Goal: Transaction & Acquisition: Purchase product/service

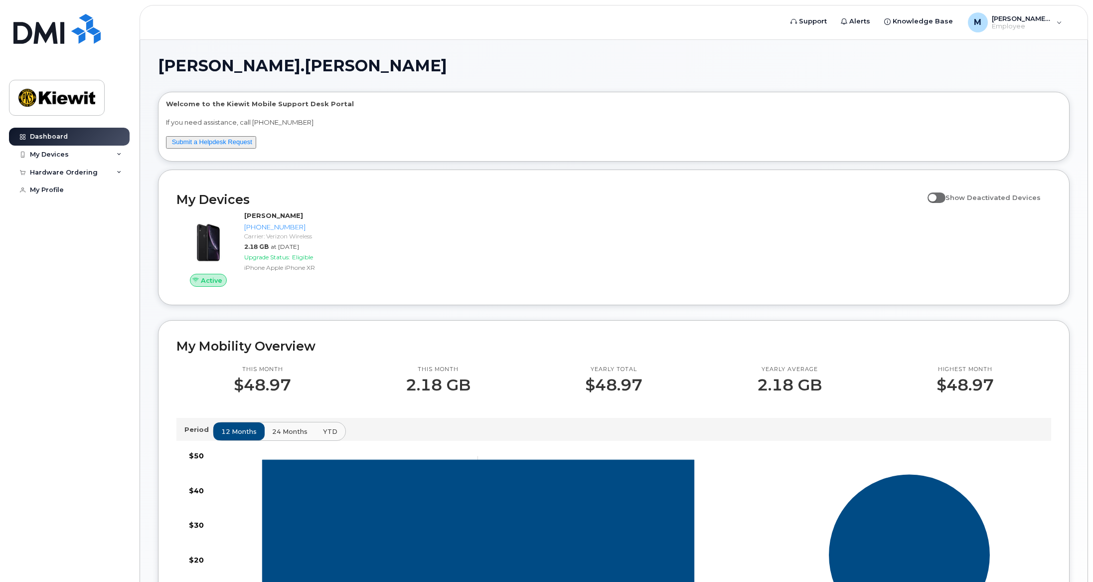
scroll to position [199, 0]
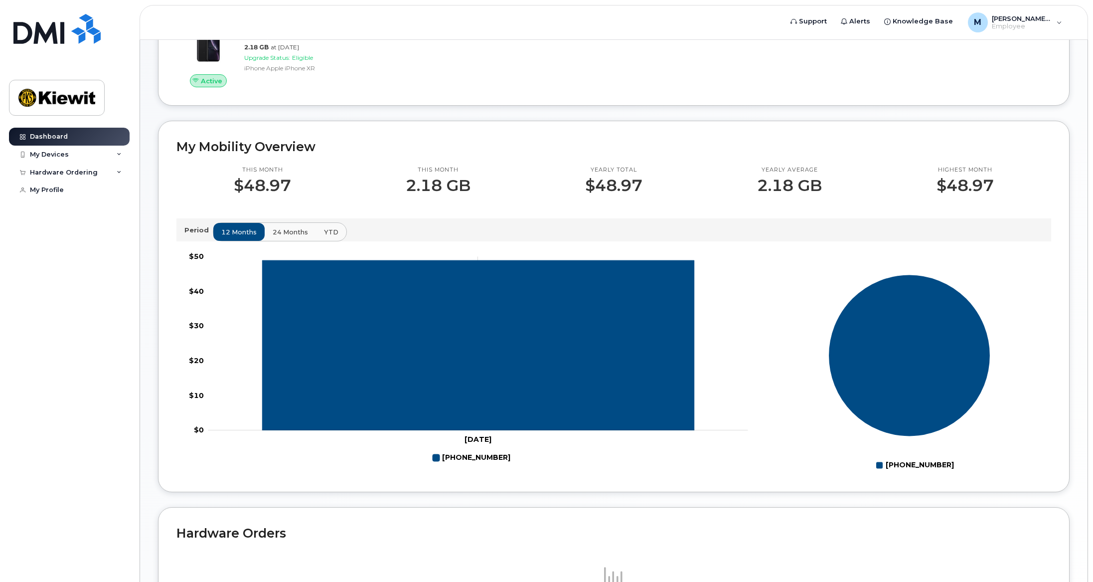
click at [281, 230] on span "24 months" at bounding box center [290, 231] width 35 height 9
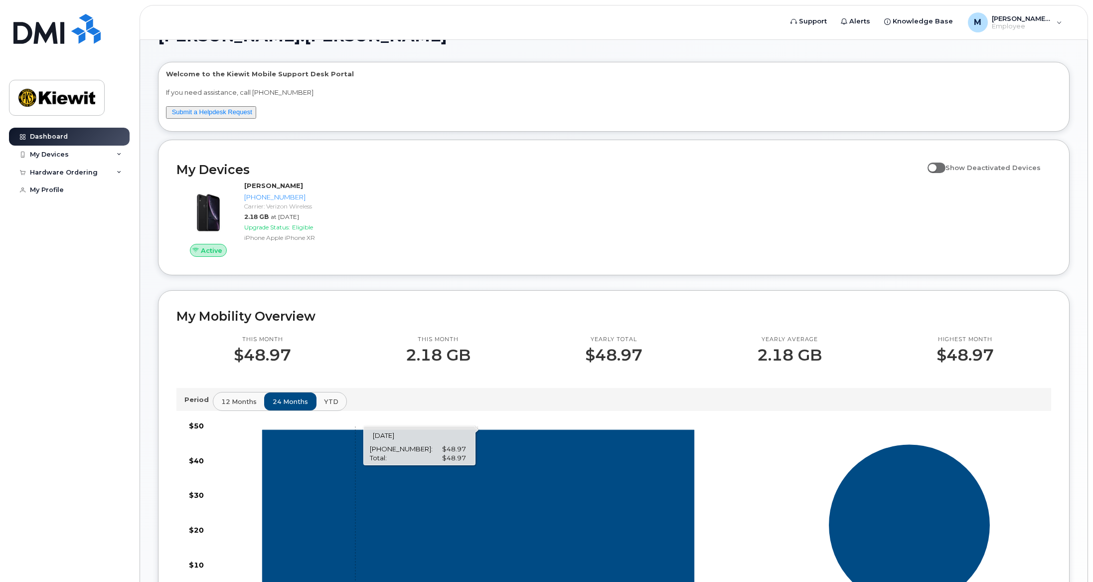
scroll to position [0, 0]
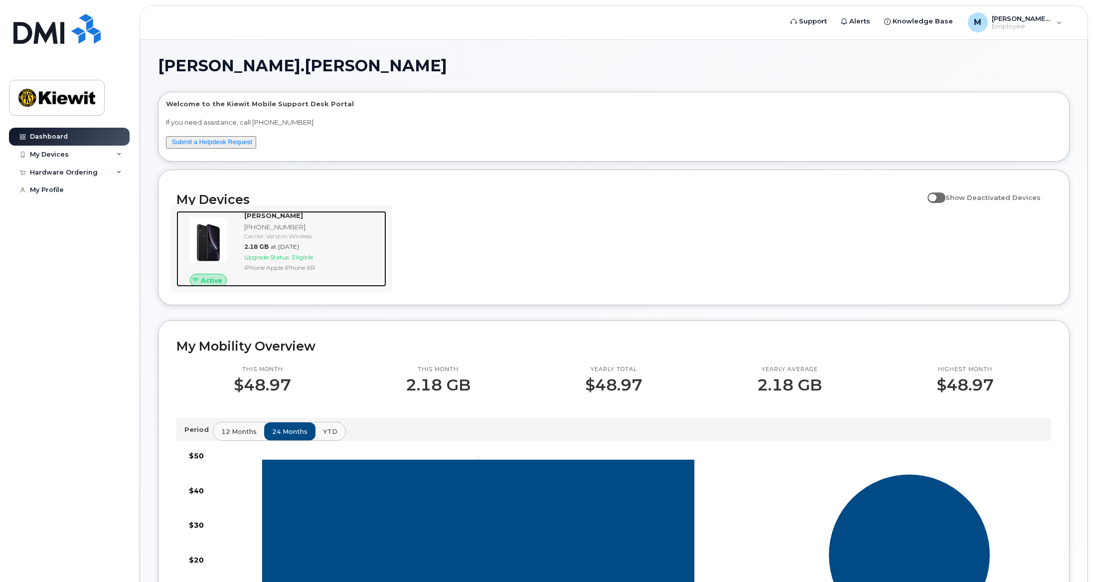
click at [303, 253] on span "Eligible" at bounding box center [302, 256] width 21 height 7
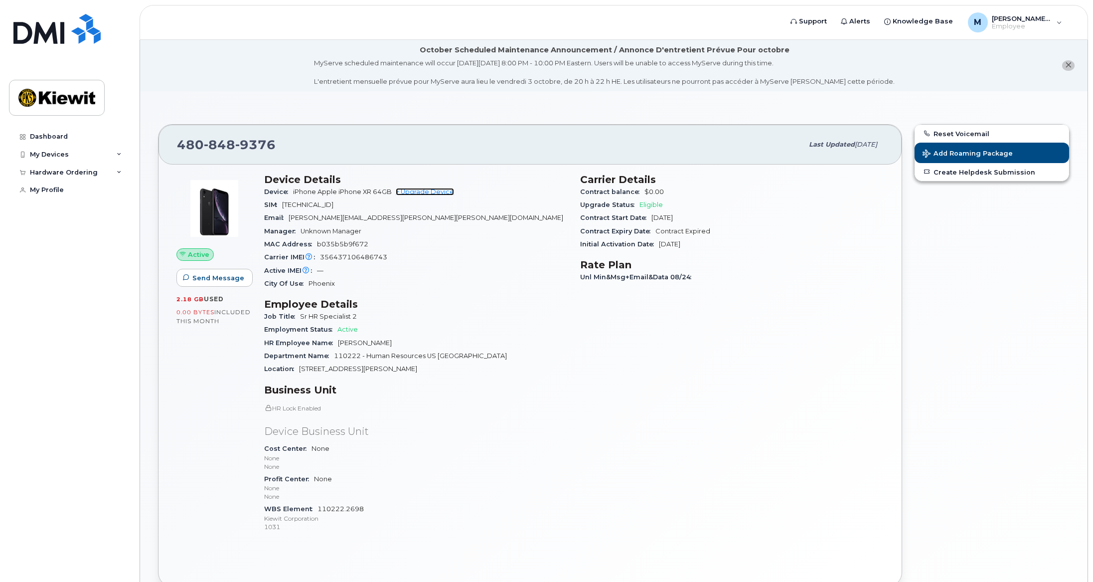
click at [433, 191] on link "+ Upgrade Device" at bounding box center [425, 191] width 58 height 7
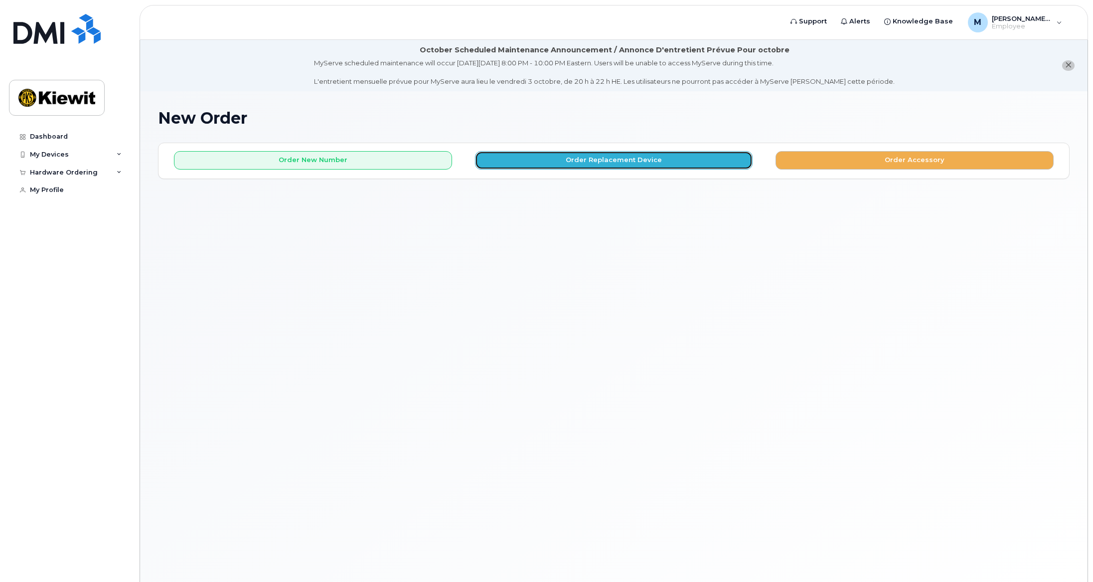
click at [555, 160] on button "Order Replacement Device" at bounding box center [614, 160] width 278 height 18
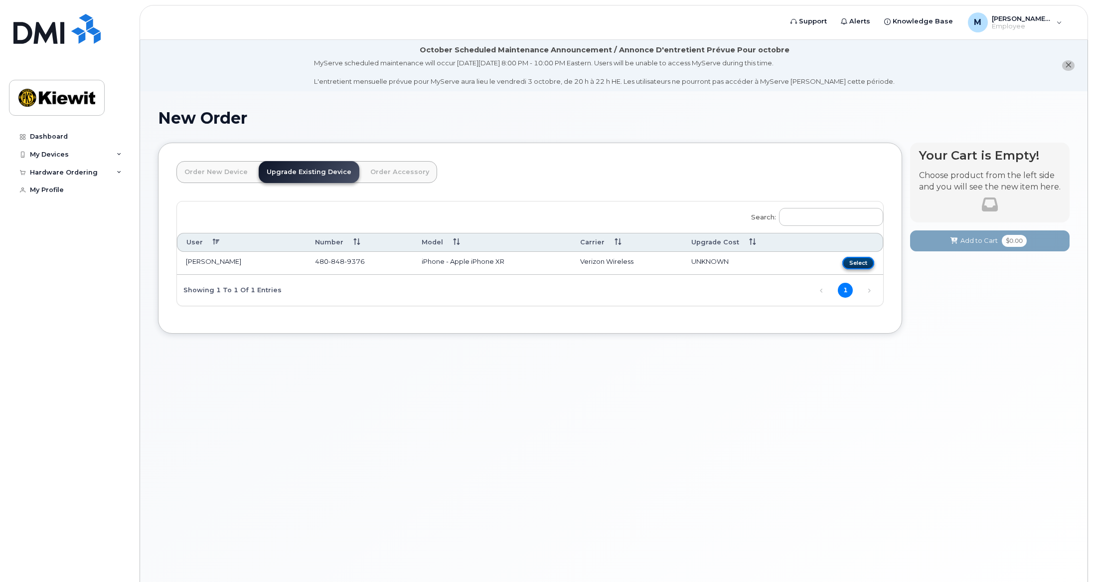
click at [852, 261] on button "Select" at bounding box center [858, 263] width 32 height 12
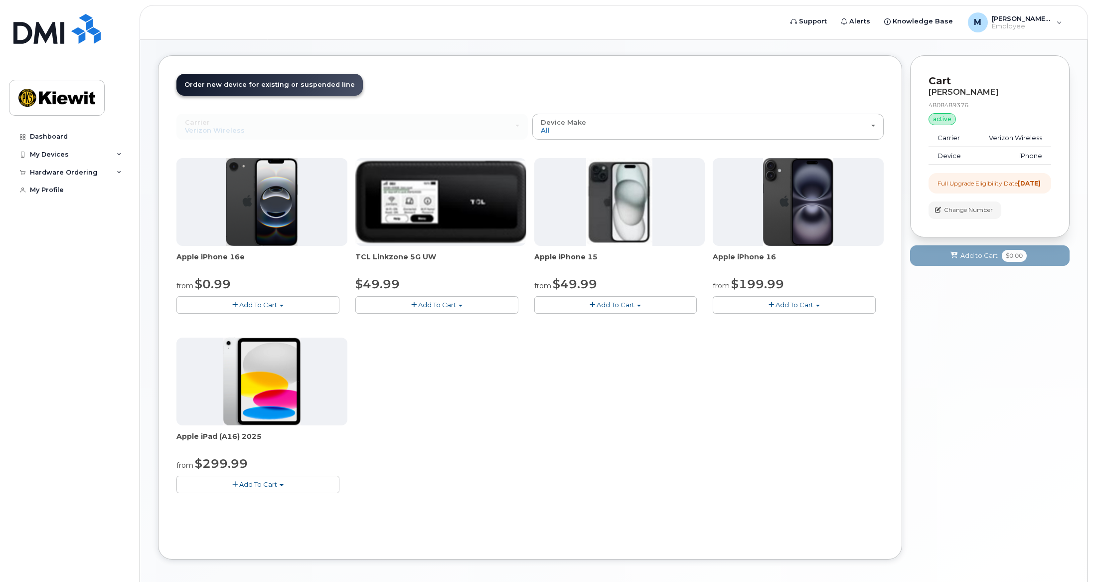
scroll to position [100, 0]
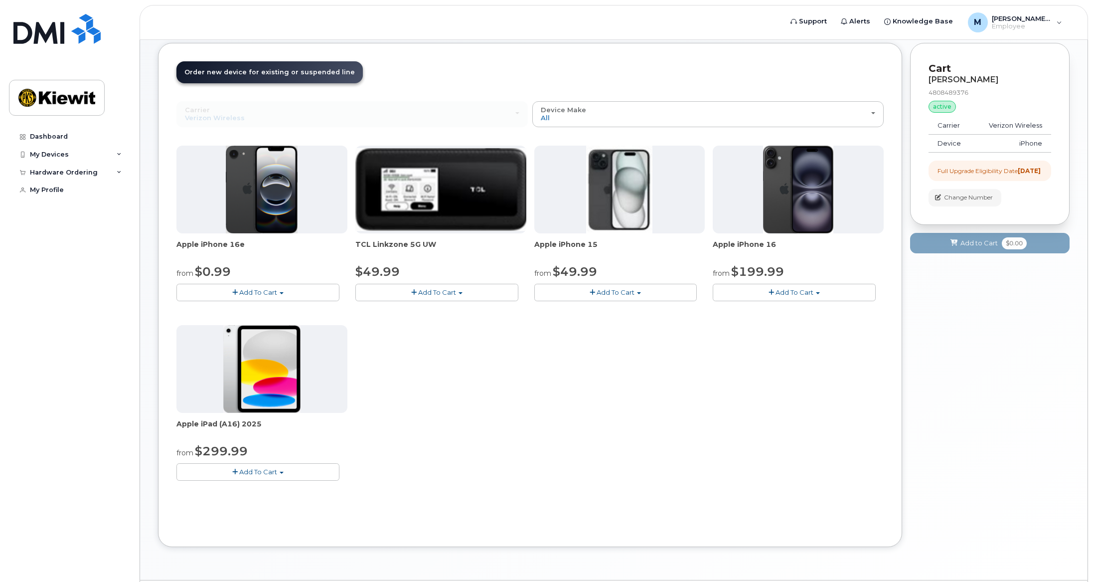
click at [802, 293] on span "Add To Cart" at bounding box center [794, 292] width 38 height 8
click at [796, 322] on link "$199.99 - 2 Year Upgrade (128GB)" at bounding box center [782, 323] width 134 height 12
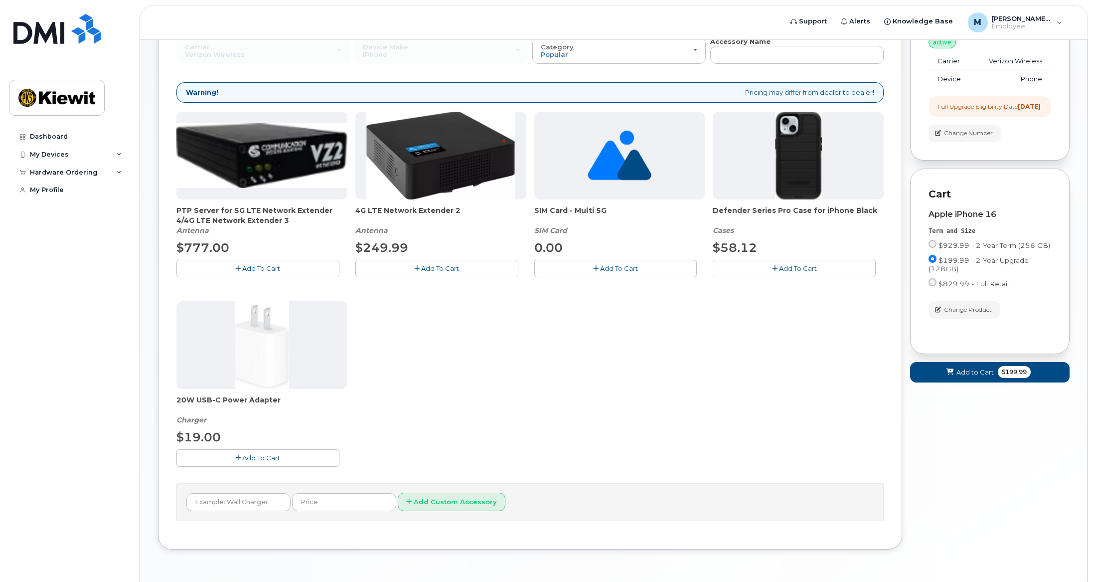
scroll to position [147, 0]
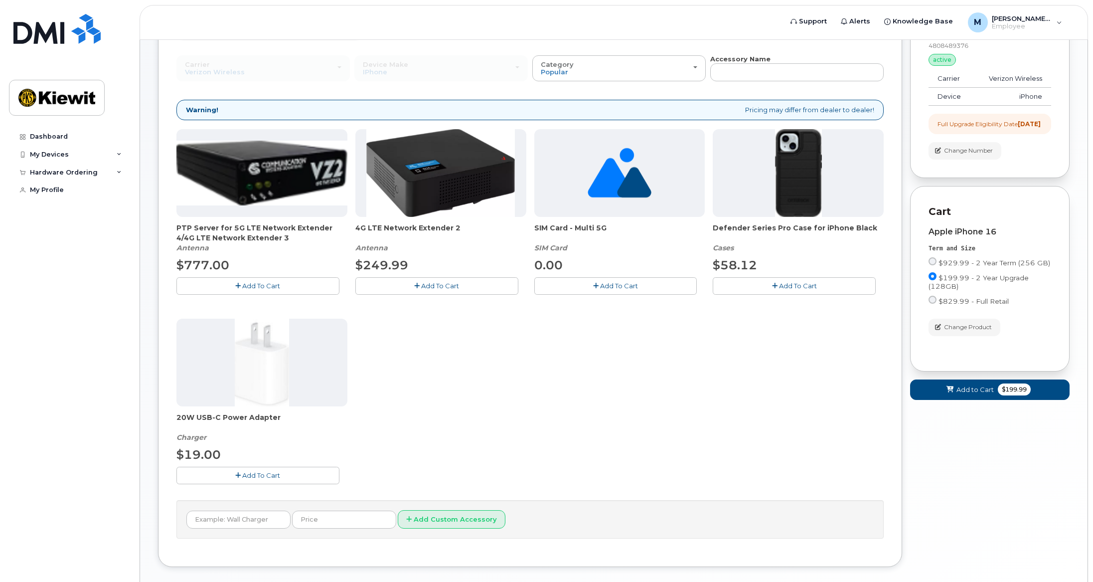
click at [279, 474] on span "Add To Cart" at bounding box center [261, 475] width 38 height 8
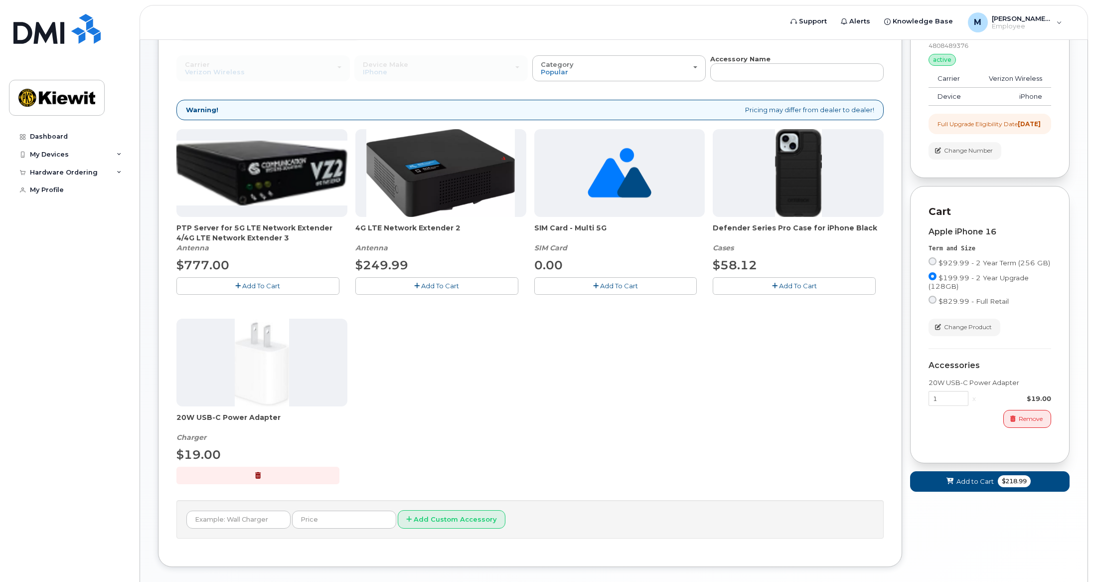
click at [789, 289] on span "Add To Cart" at bounding box center [798, 286] width 38 height 8
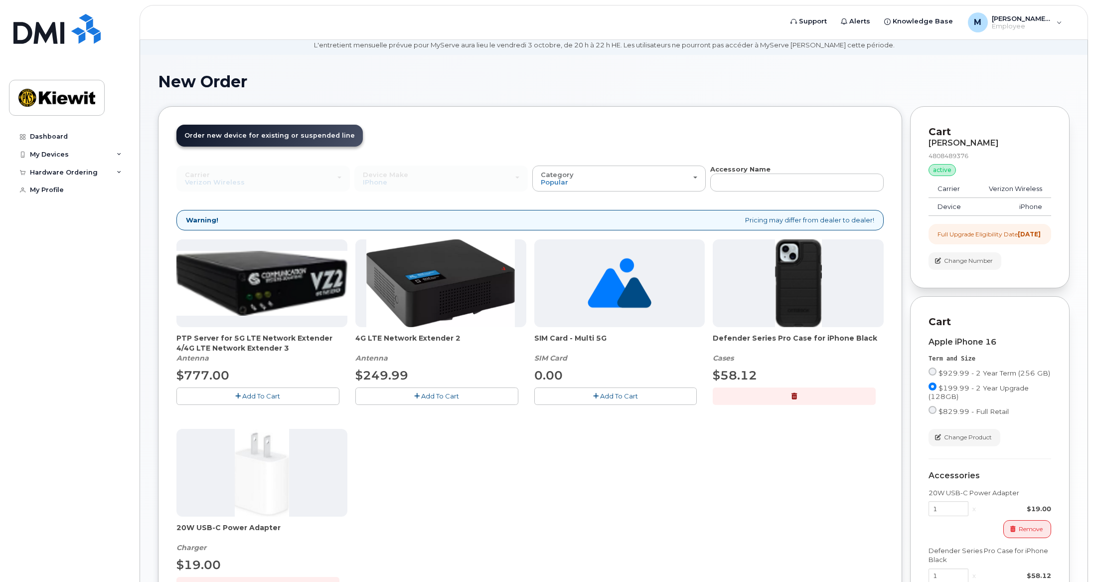
scroll to position [0, 0]
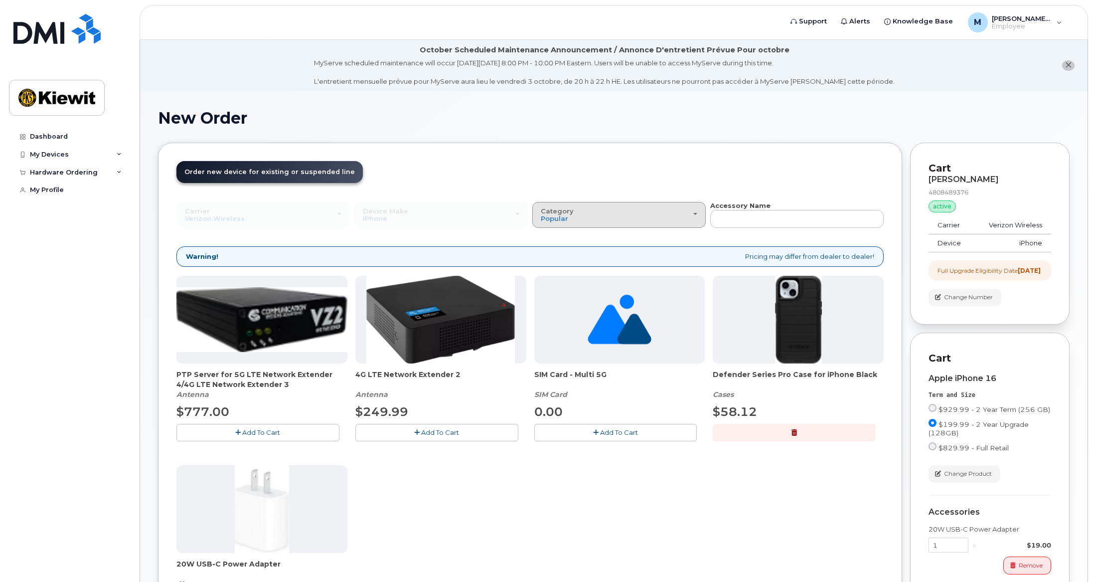
click at [695, 208] on div "Category Popular" at bounding box center [619, 214] width 156 height 15
click at [500, 521] on div "PTP Server for 5G LTE Network Extender 4/4G LTE Network Extender 3 Antenna $777…" at bounding box center [529, 461] width 707 height 371
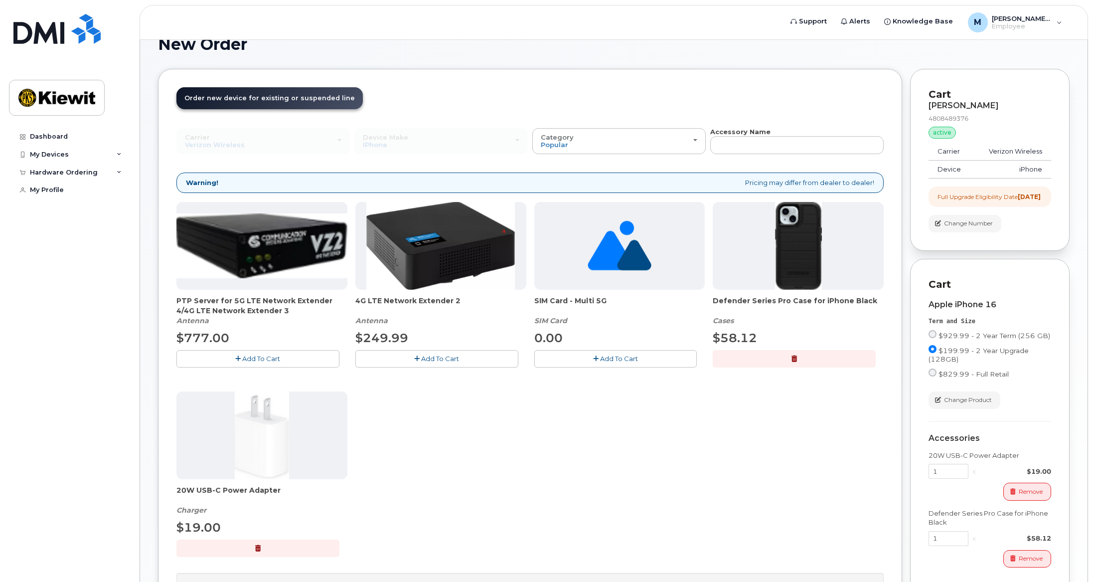
scroll to position [199, 0]
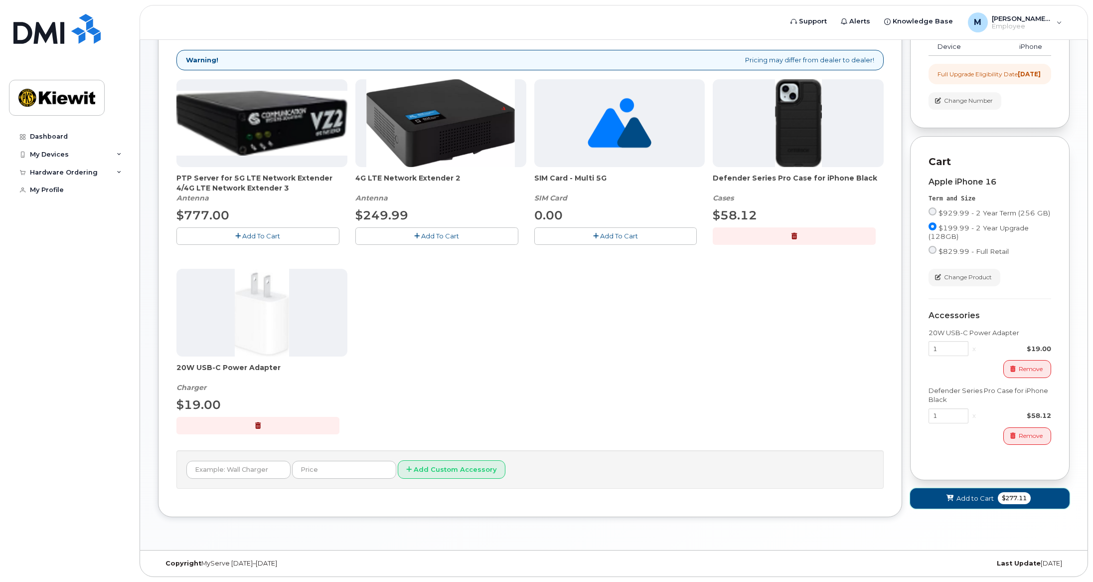
click at [982, 499] on span "Add to Cart" at bounding box center [974, 497] width 37 height 9
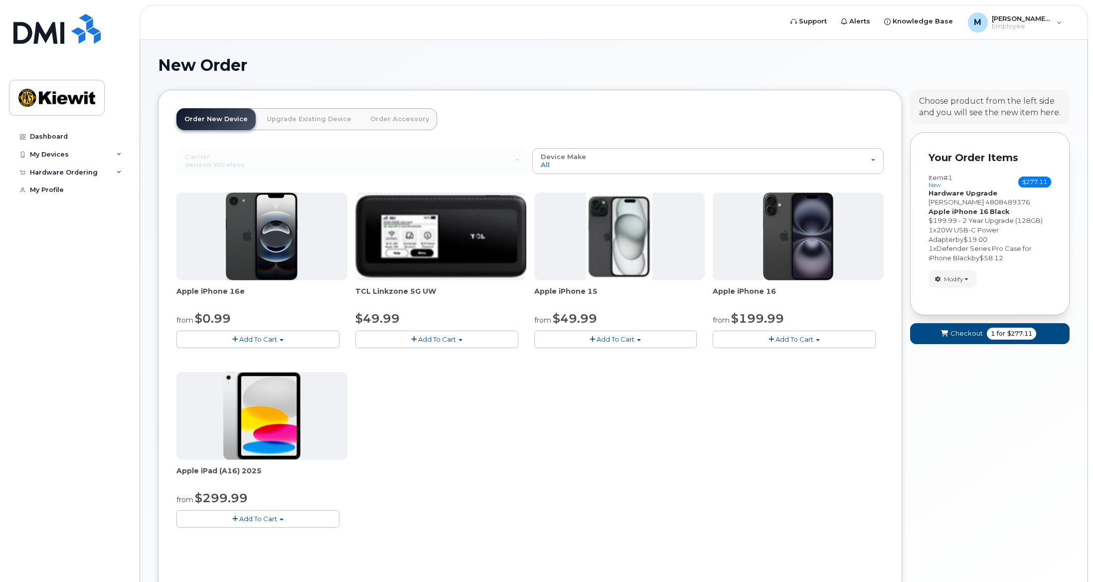
scroll to position [0, 0]
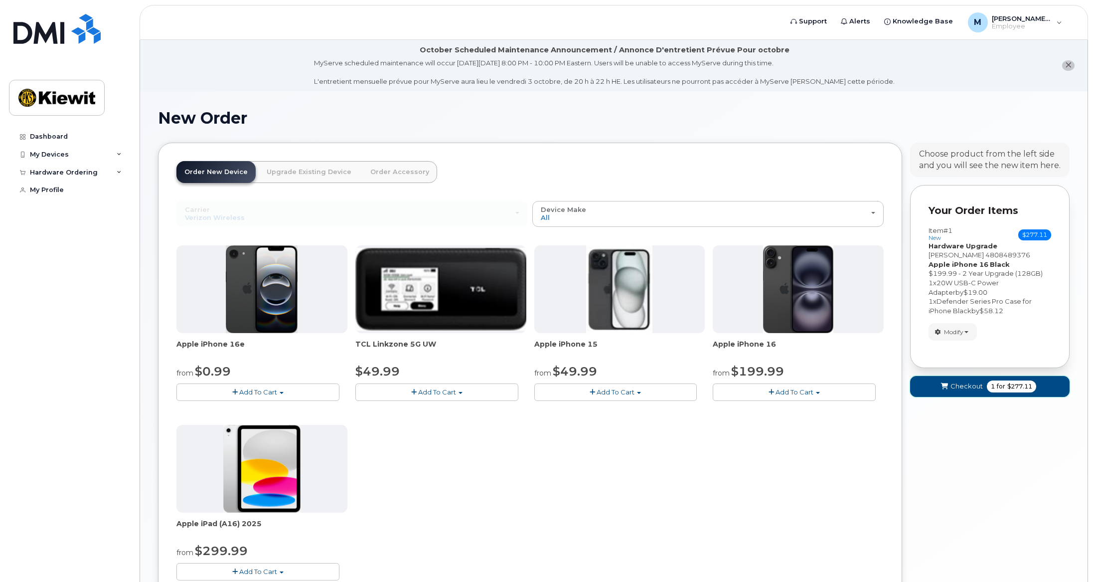
click at [962, 385] on span "Checkout" at bounding box center [966, 385] width 32 height 9
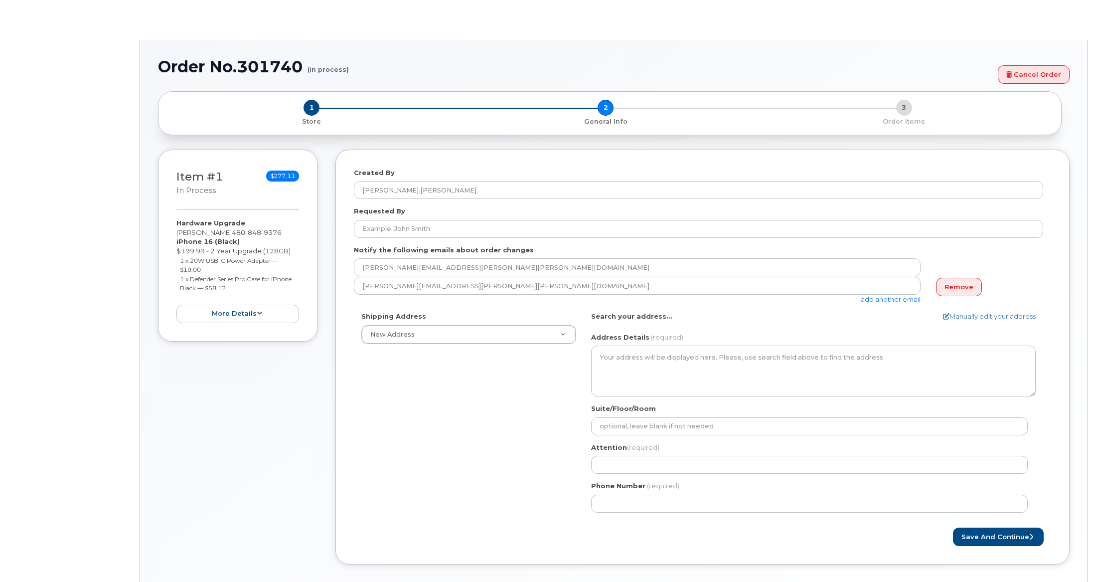
select select
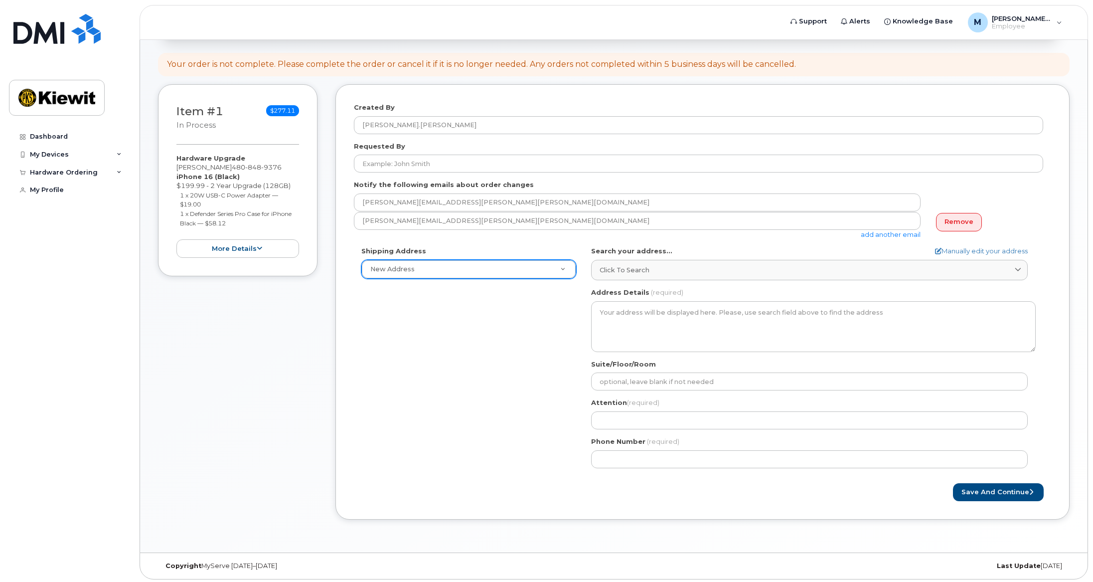
scroll to position [150, 0]
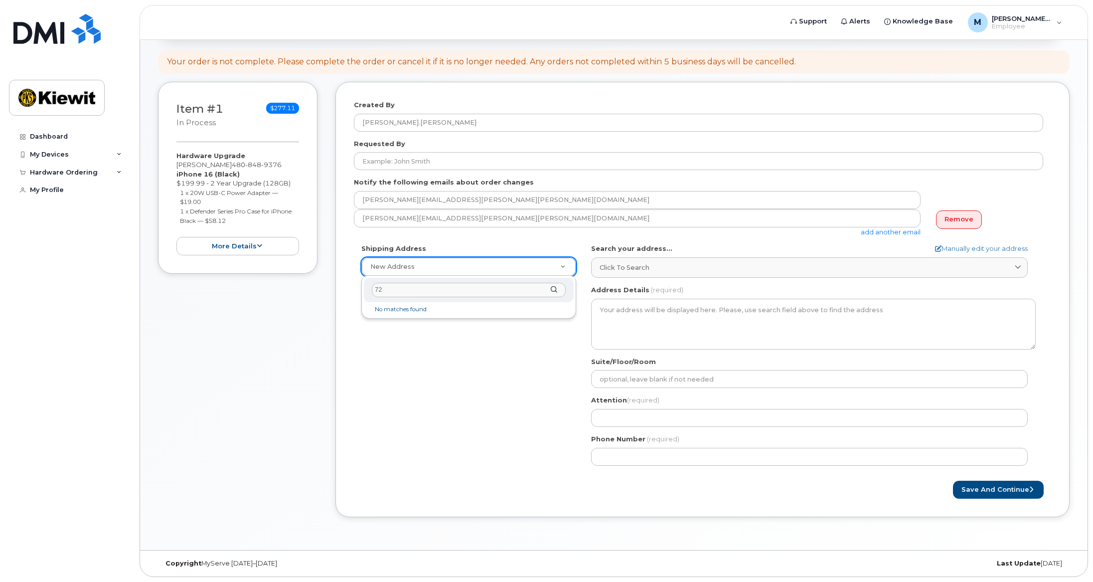
type input "7"
type input "1550"
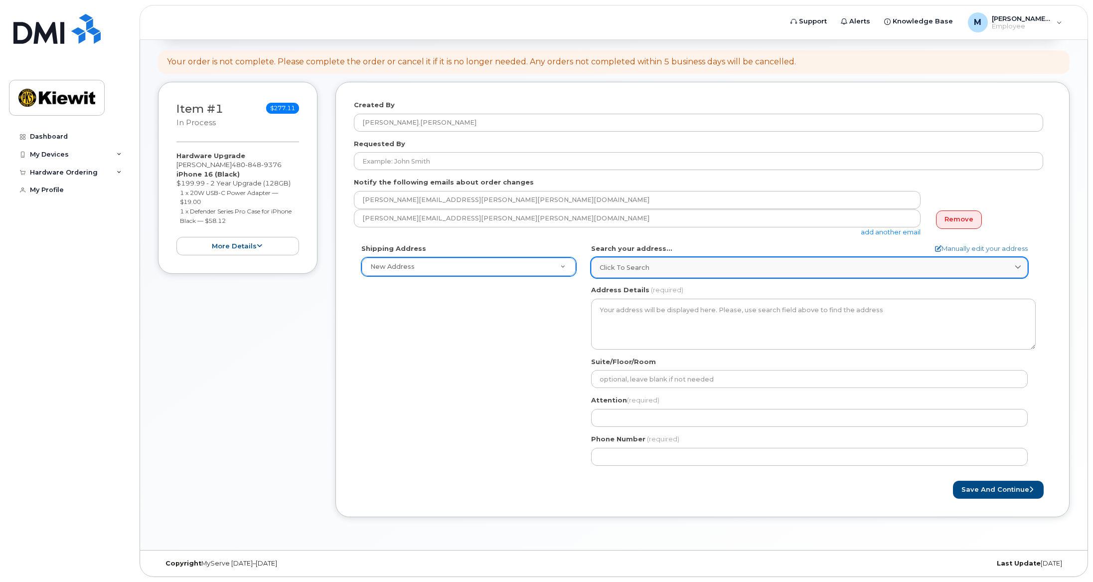
click at [627, 265] on span "Click to search" at bounding box center [625, 267] width 50 height 9
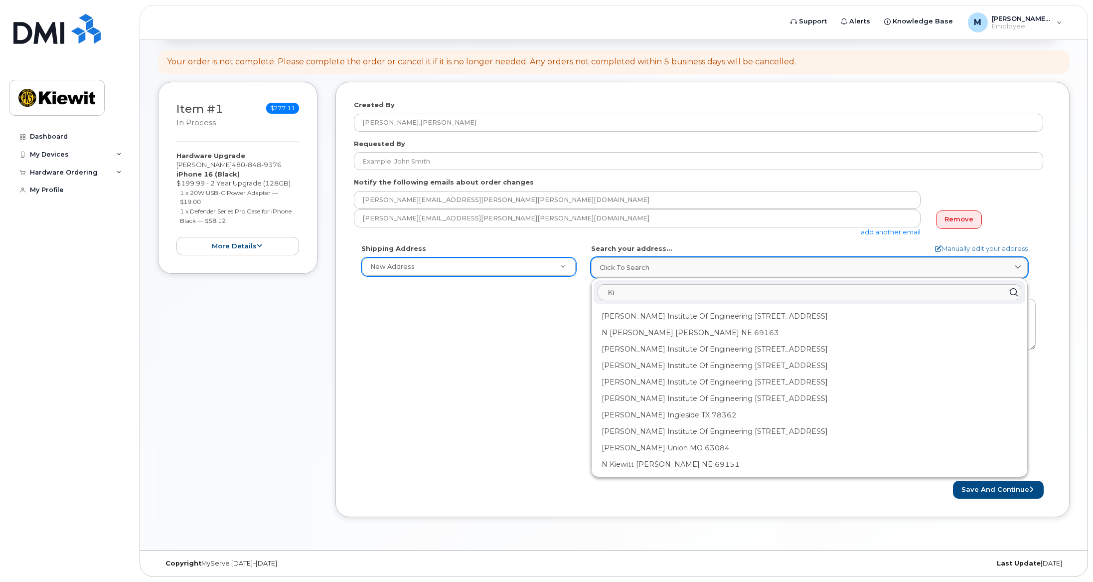
type input "K"
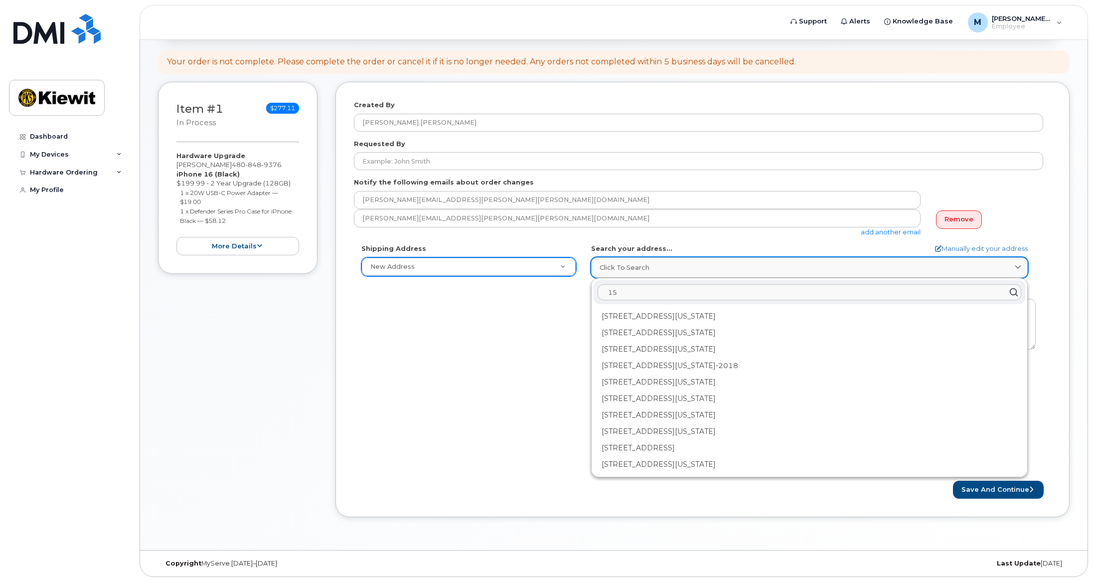
type input "1"
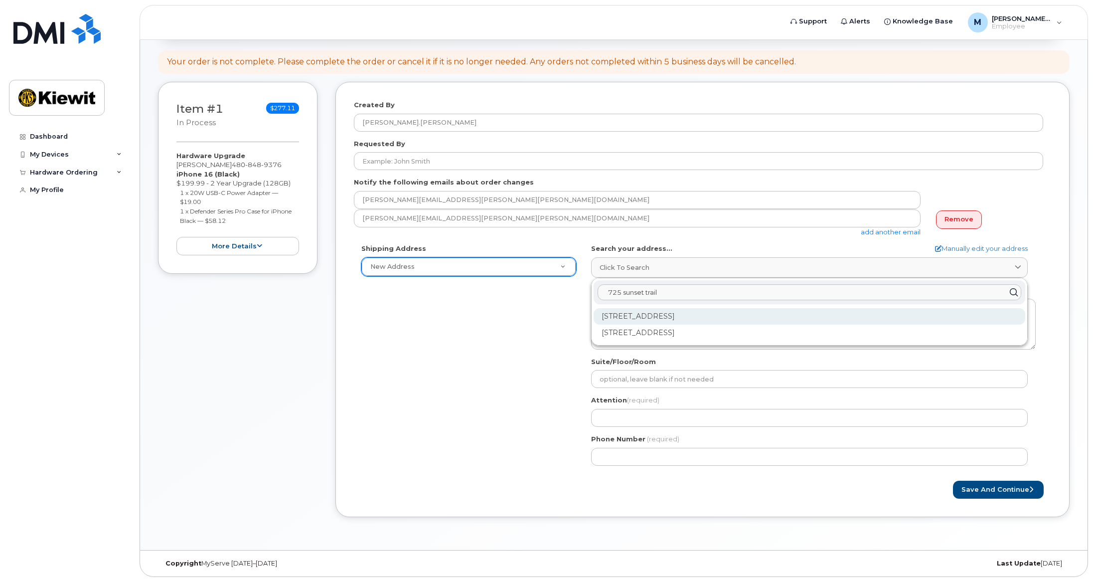
type input "725 sunset trail"
click at [662, 317] on div "725 Sunset Trl Omaha NE 68132-1919" at bounding box center [810, 316] width 432 height 16
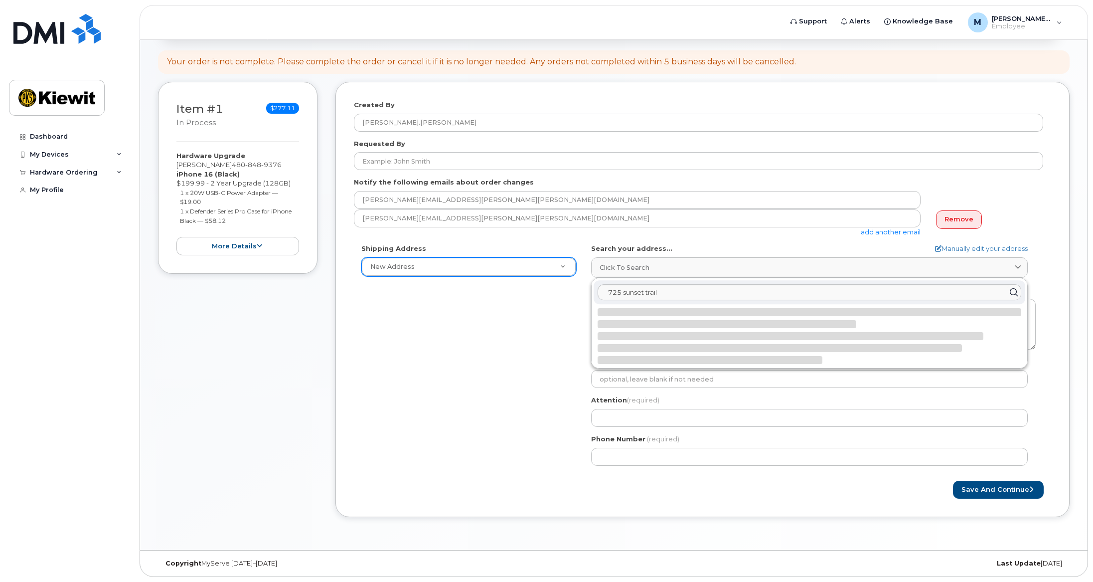
select select
type textarea "725 Sunset Trl OMAHA NE 68132-1919 UNITED STATES"
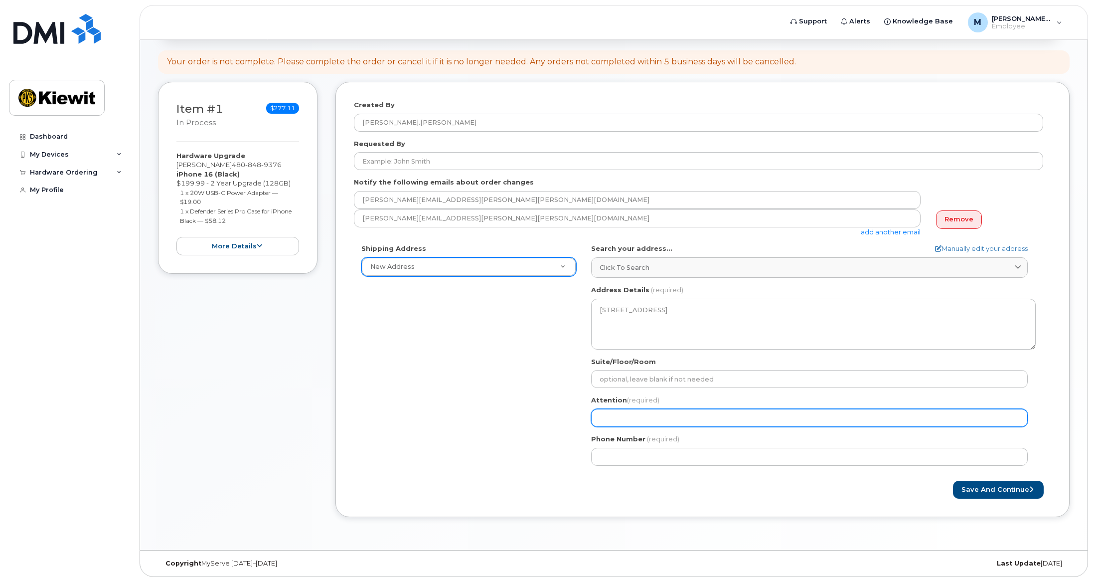
click at [628, 419] on input "Attention (required)" at bounding box center [809, 418] width 437 height 18
select select
type input "M"
select select
type input "Ma"
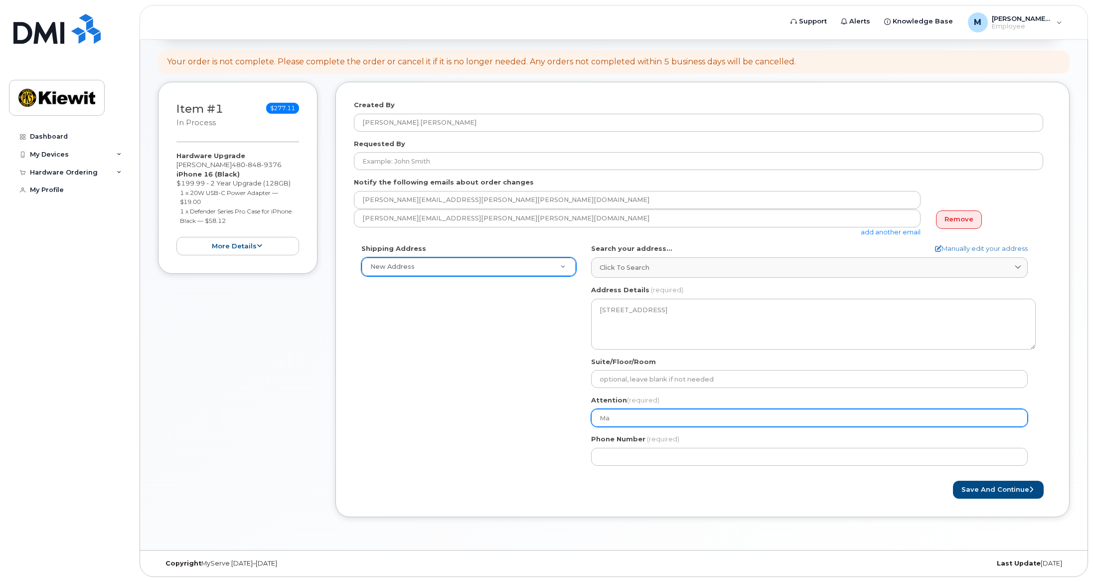
select select
type input "Mau"
select select
type input "Maur"
select select
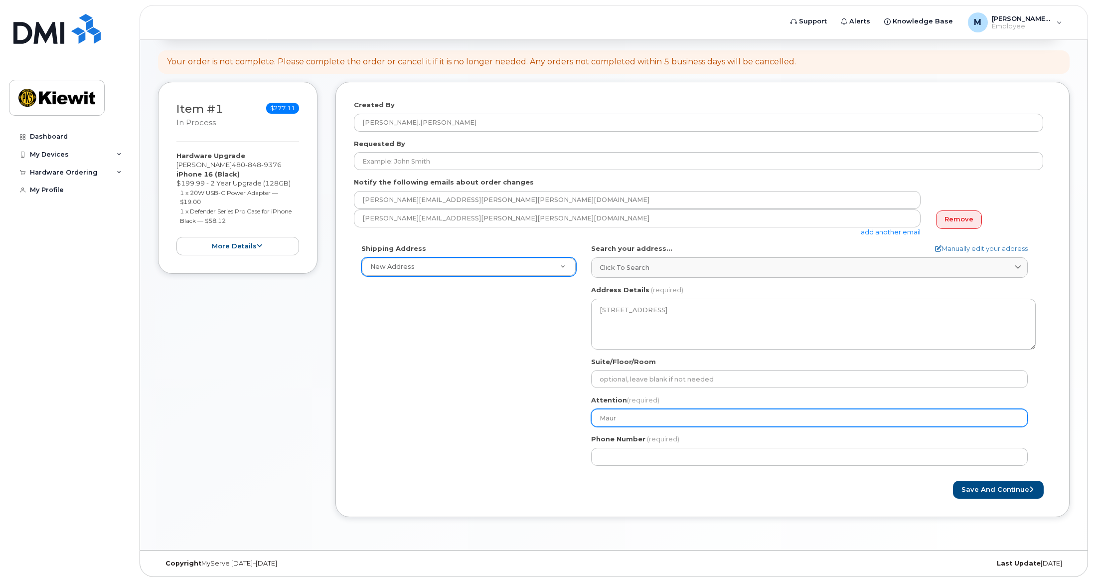
type input "Maure"
select select
type input "Mauree"
select select
type input "Maureen"
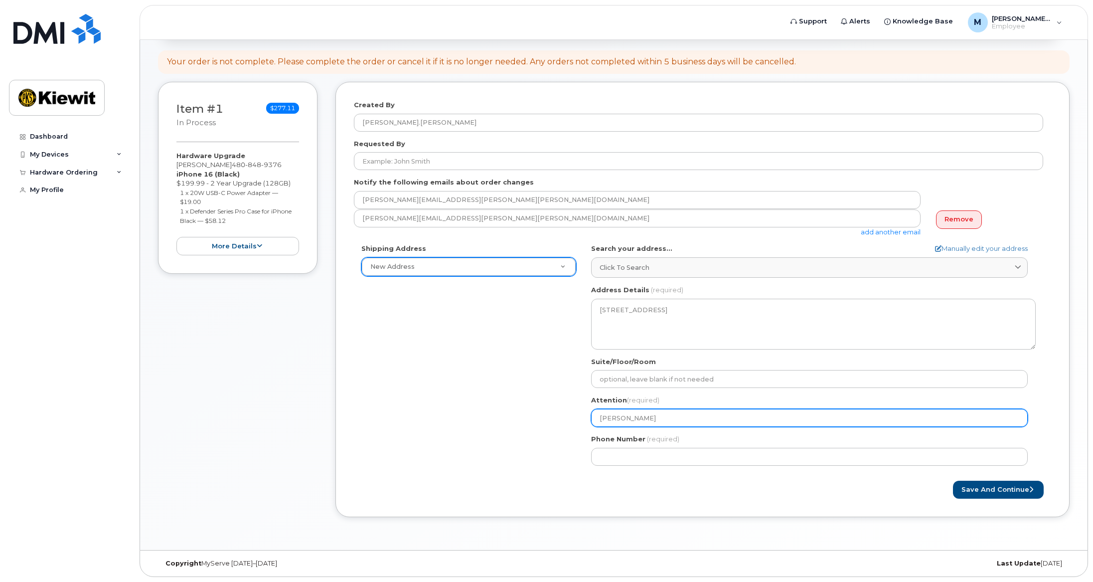
select select
type input "Maureen R"
select select
type input "Maureen Ra"
select select
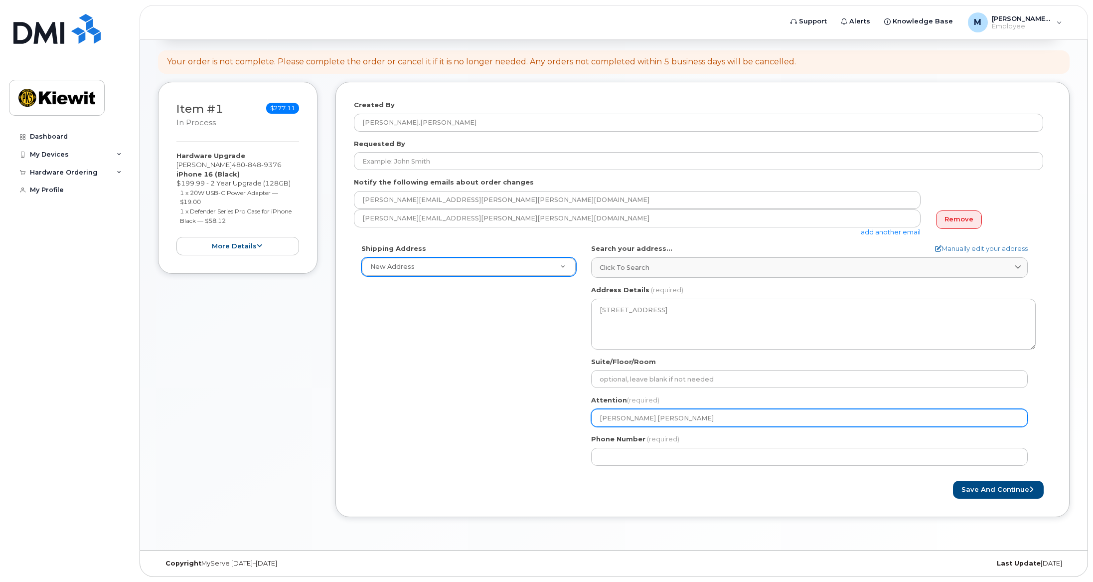
type input "Maureen Ray"
select select
type input "Maureen Rayn"
select select
type input "Maureen Rayno"
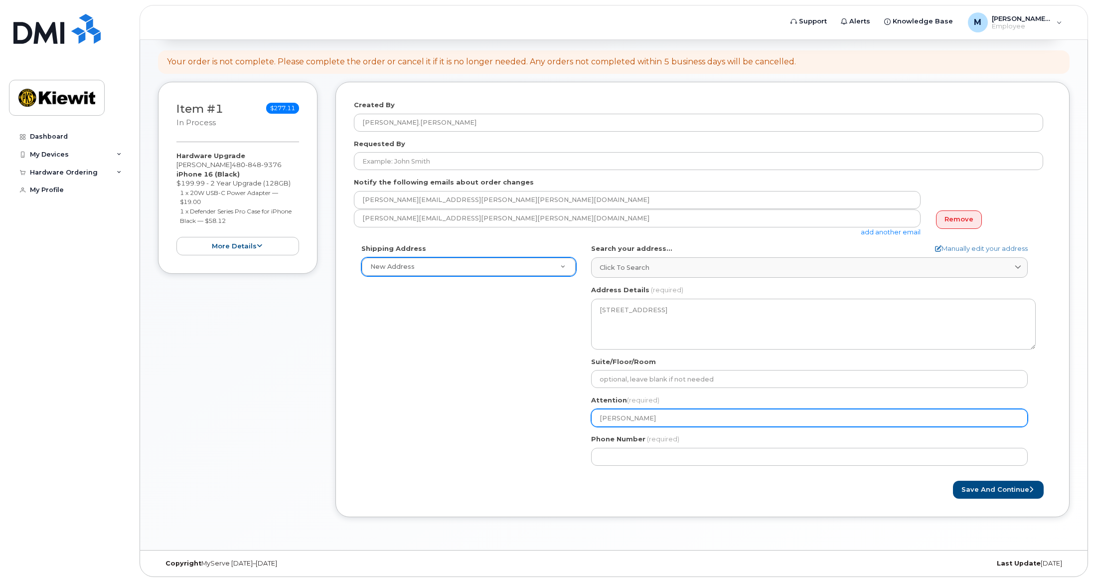
select select
type input "[PERSON_NAME]"
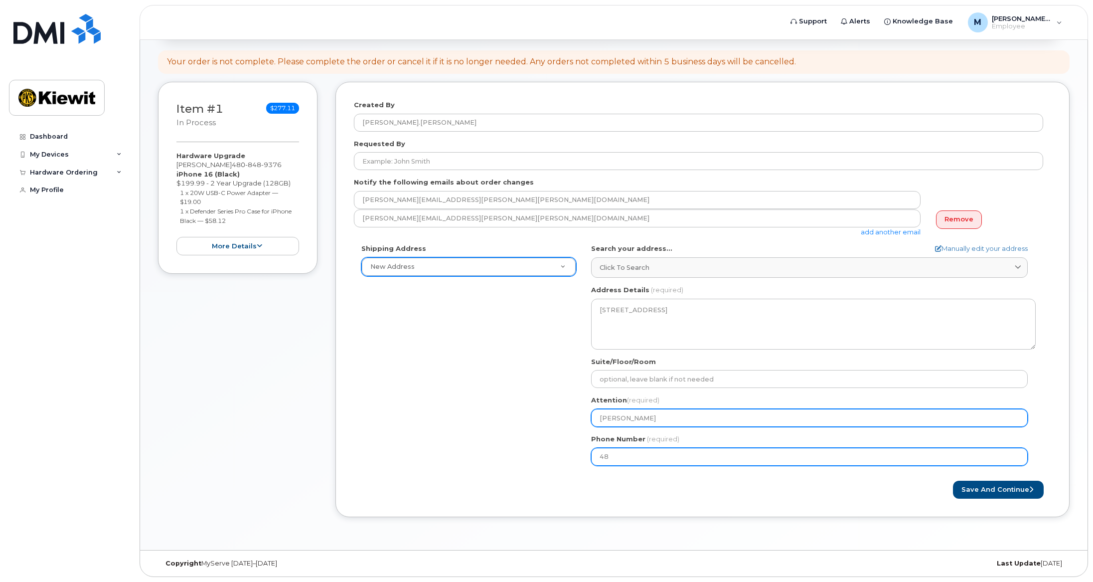
type input "480"
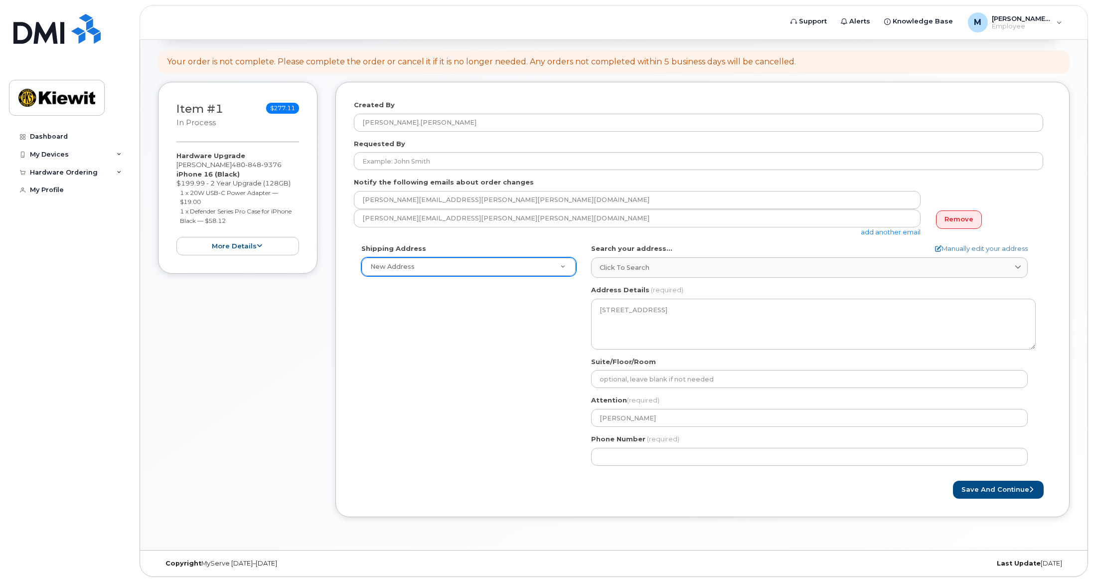
click at [907, 500] on div "Created By Maureen.Raynor Requested By Notify the following emails about order …" at bounding box center [702, 299] width 734 height 435
click at [1016, 491] on button "Save and Continue" at bounding box center [998, 489] width 91 height 18
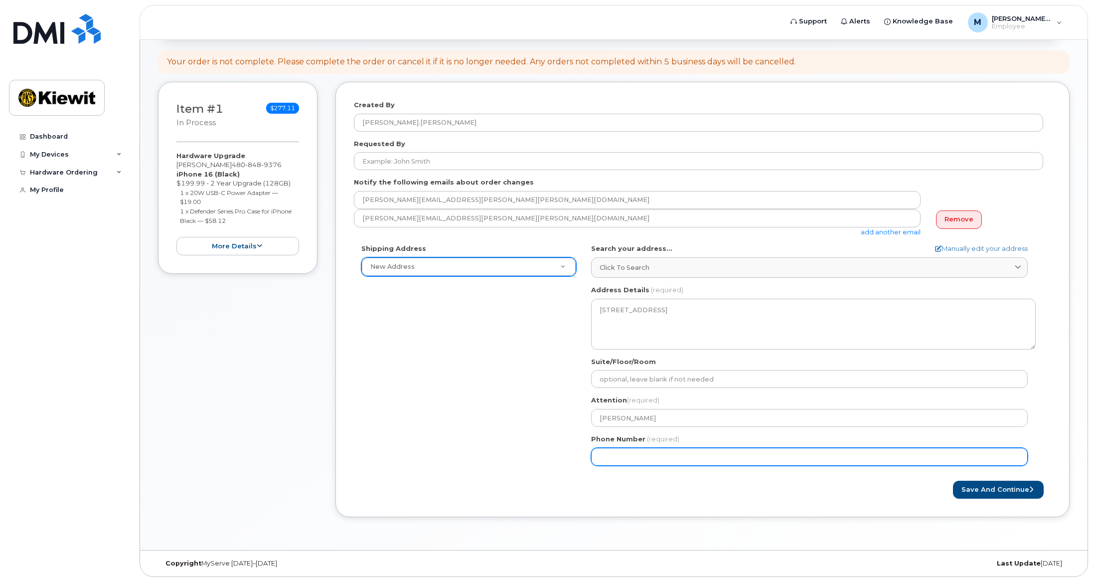
click at [631, 456] on input "Phone Number" at bounding box center [809, 457] width 437 height 18
click at [617, 456] on input "Phone Number" at bounding box center [809, 457] width 437 height 18
select select
type input "4808489376"
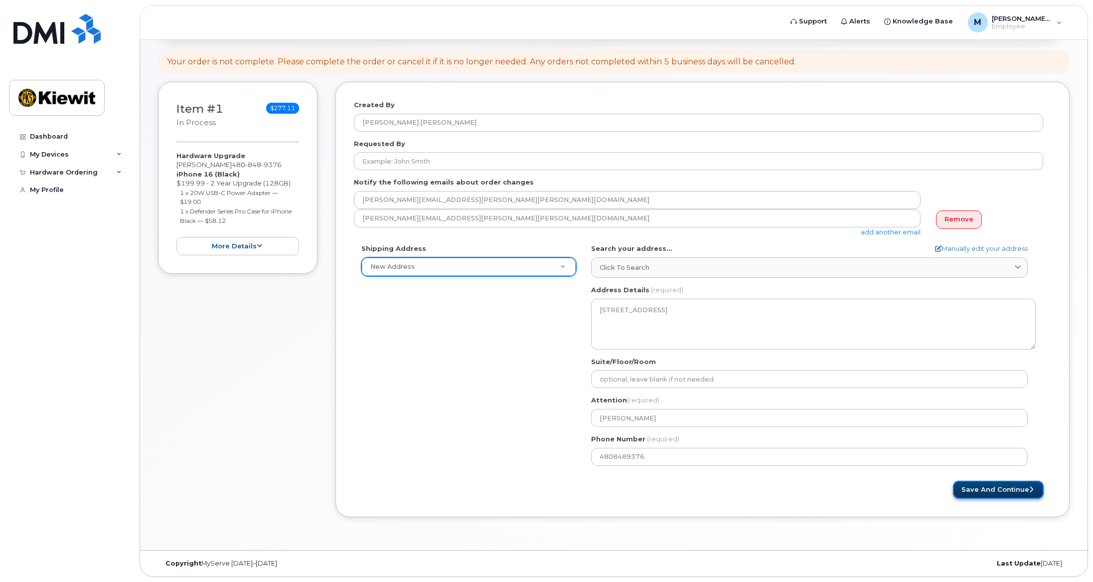
click at [987, 491] on button "Save and Continue" at bounding box center [998, 489] width 91 height 18
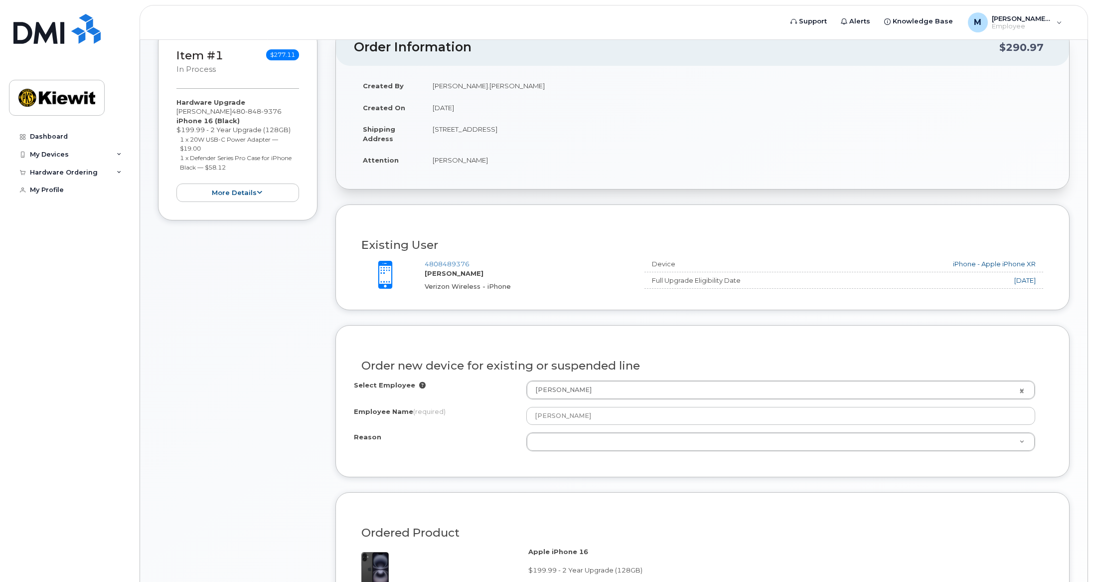
scroll to position [199, 0]
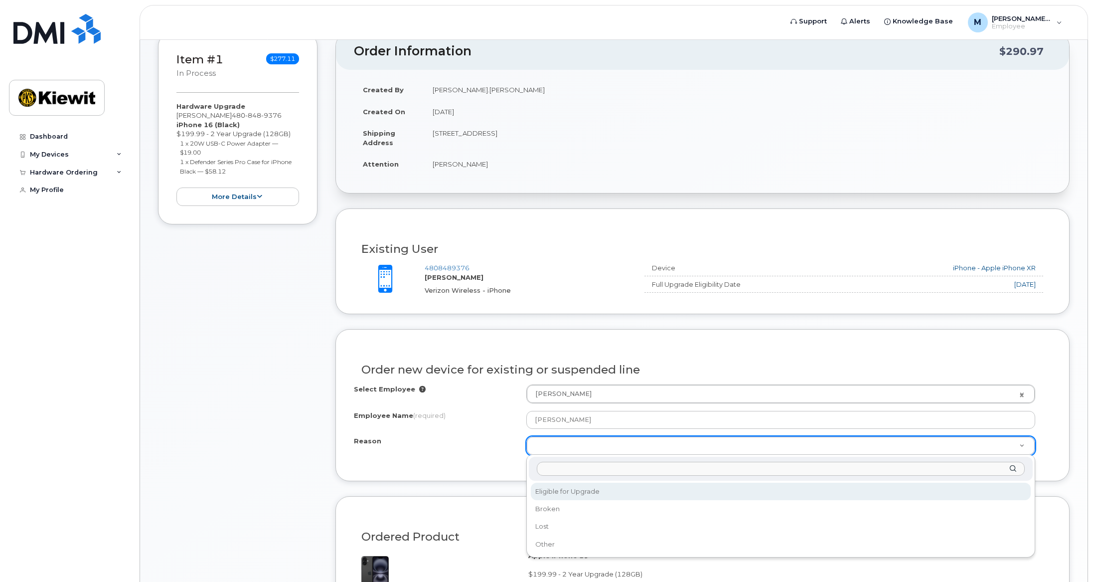
select select "eligible_for_upgrade"
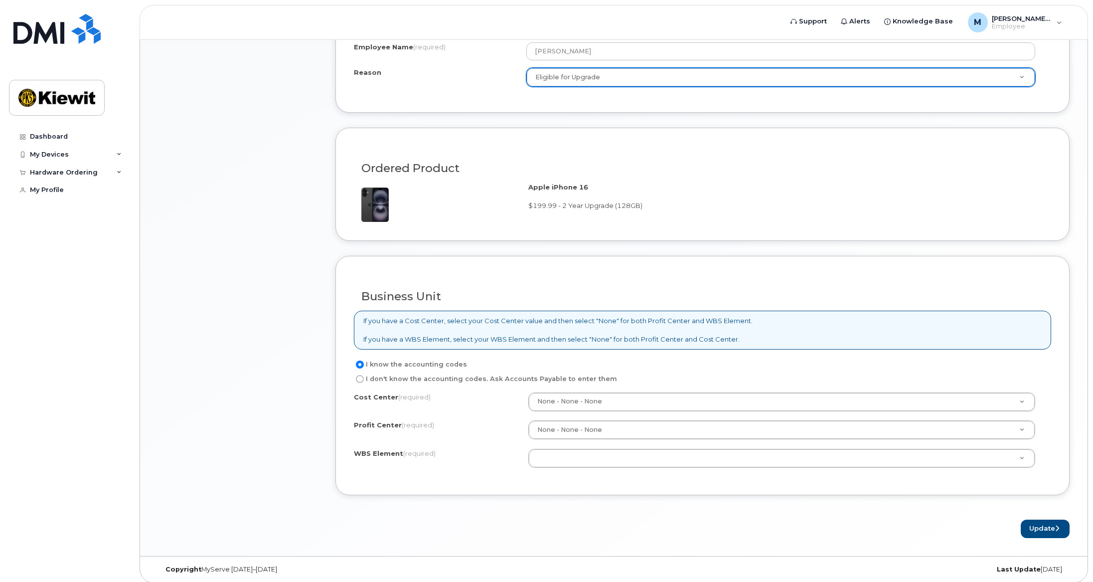
scroll to position [574, 0]
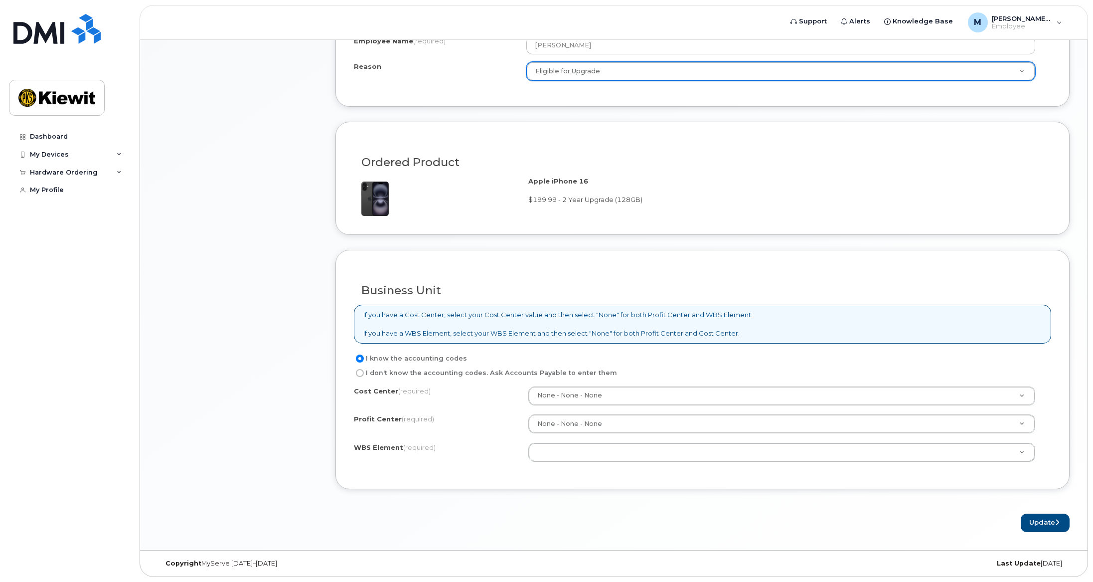
click at [360, 371] on input "I don't know the accounting codes. Ask Accounts Payable to enter them" at bounding box center [360, 373] width 8 height 8
radio input "true"
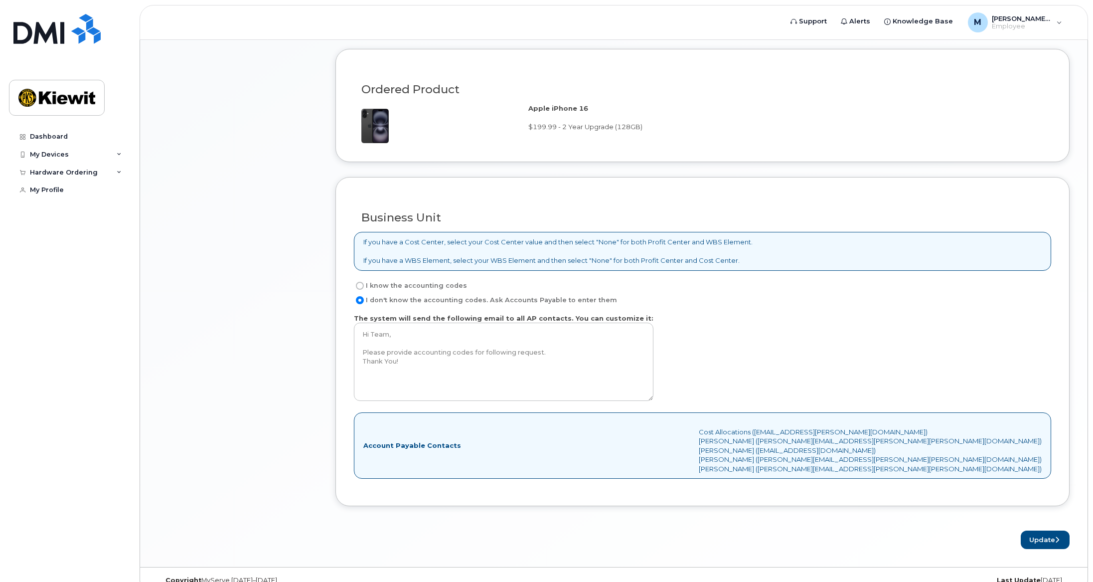
scroll to position [663, 0]
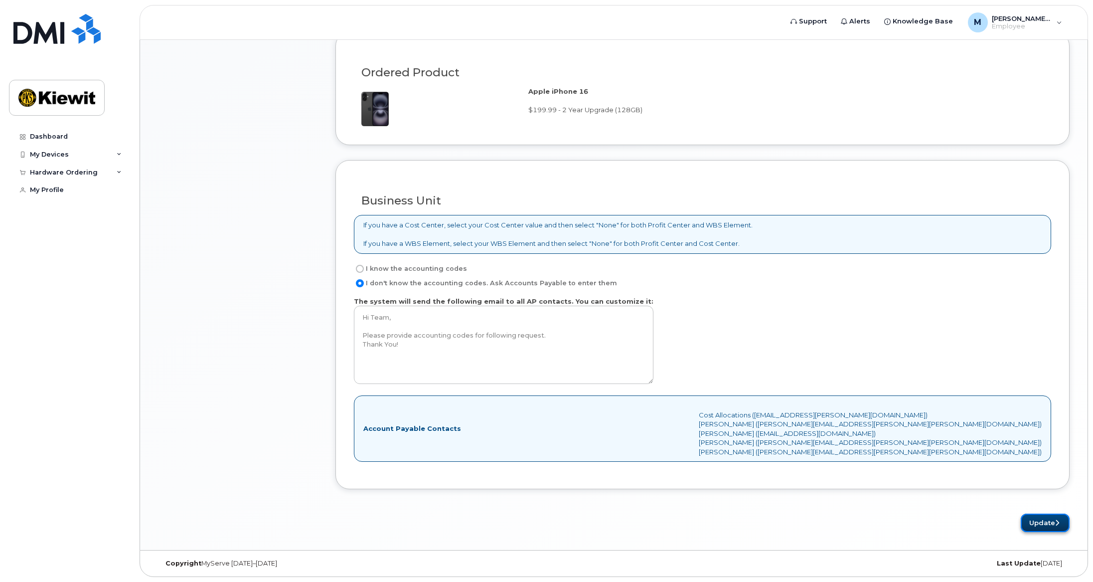
click at [1044, 523] on button "Update" at bounding box center [1045, 522] width 49 height 18
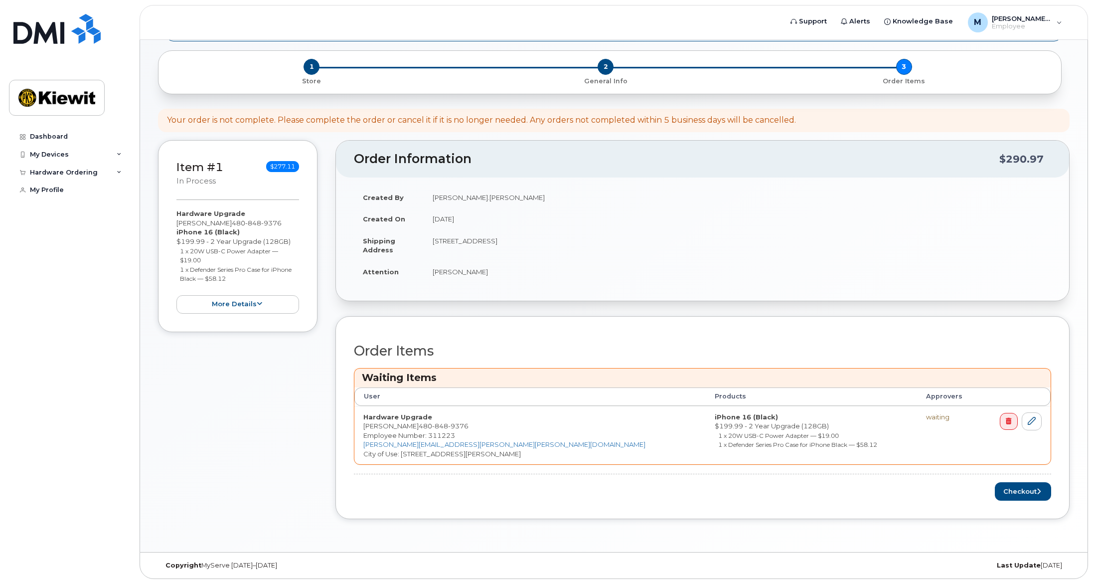
scroll to position [137, 0]
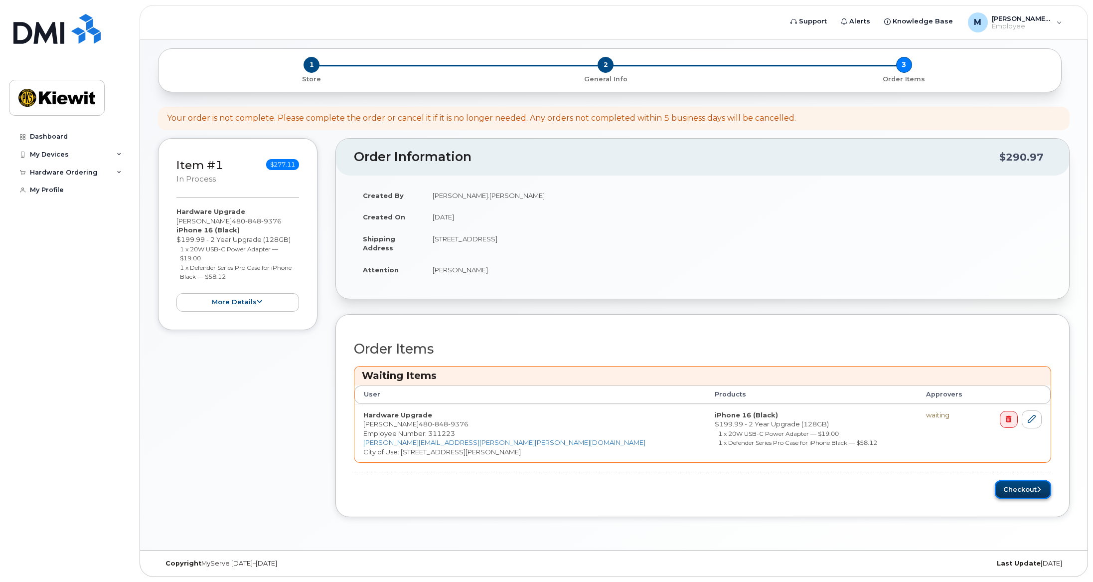
click at [1019, 488] on button "Checkout" at bounding box center [1023, 489] width 56 height 18
